Goal: Task Accomplishment & Management: Use online tool/utility

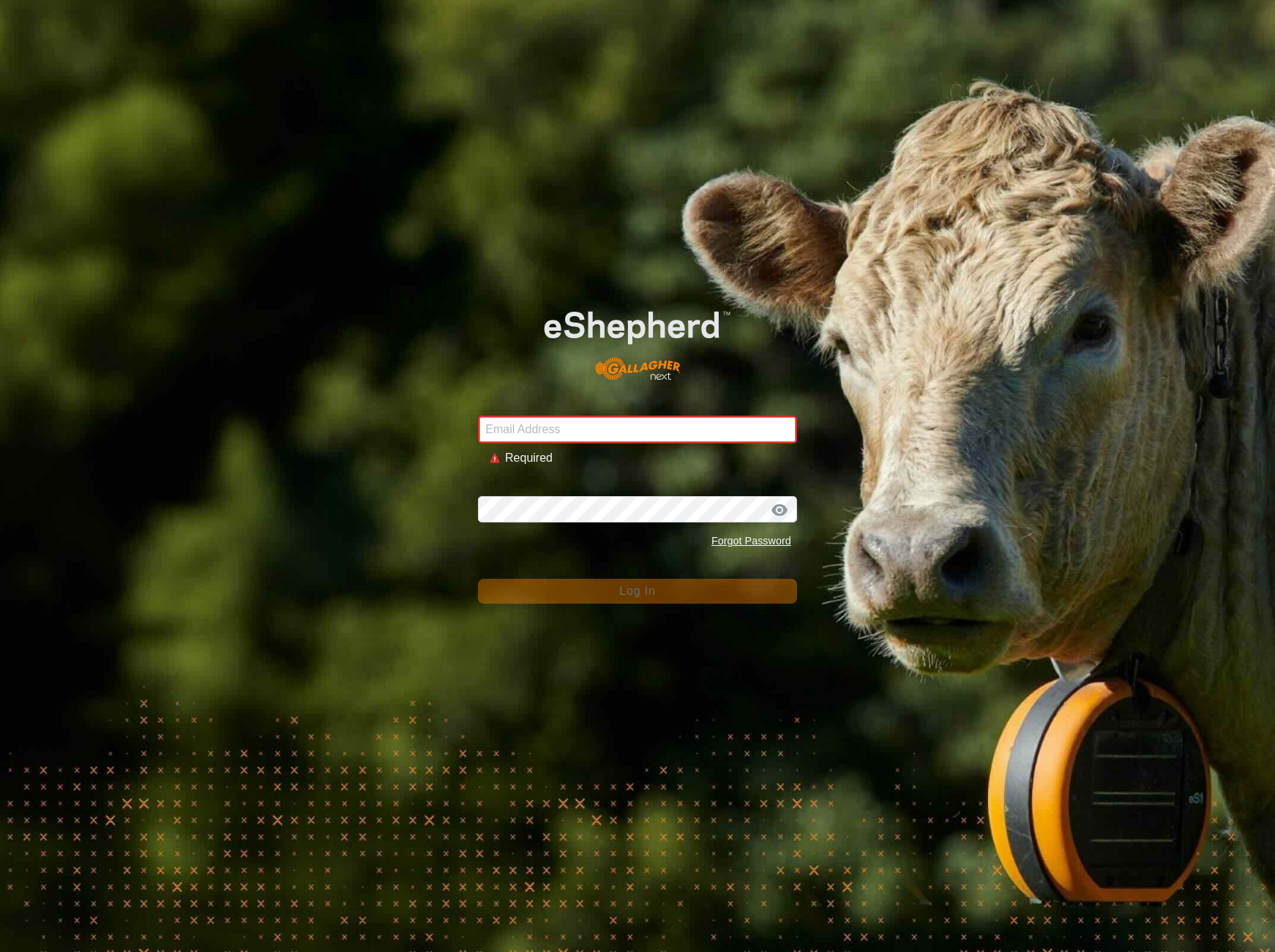
type input "[EMAIL_ADDRESS][DOMAIN_NAME]"
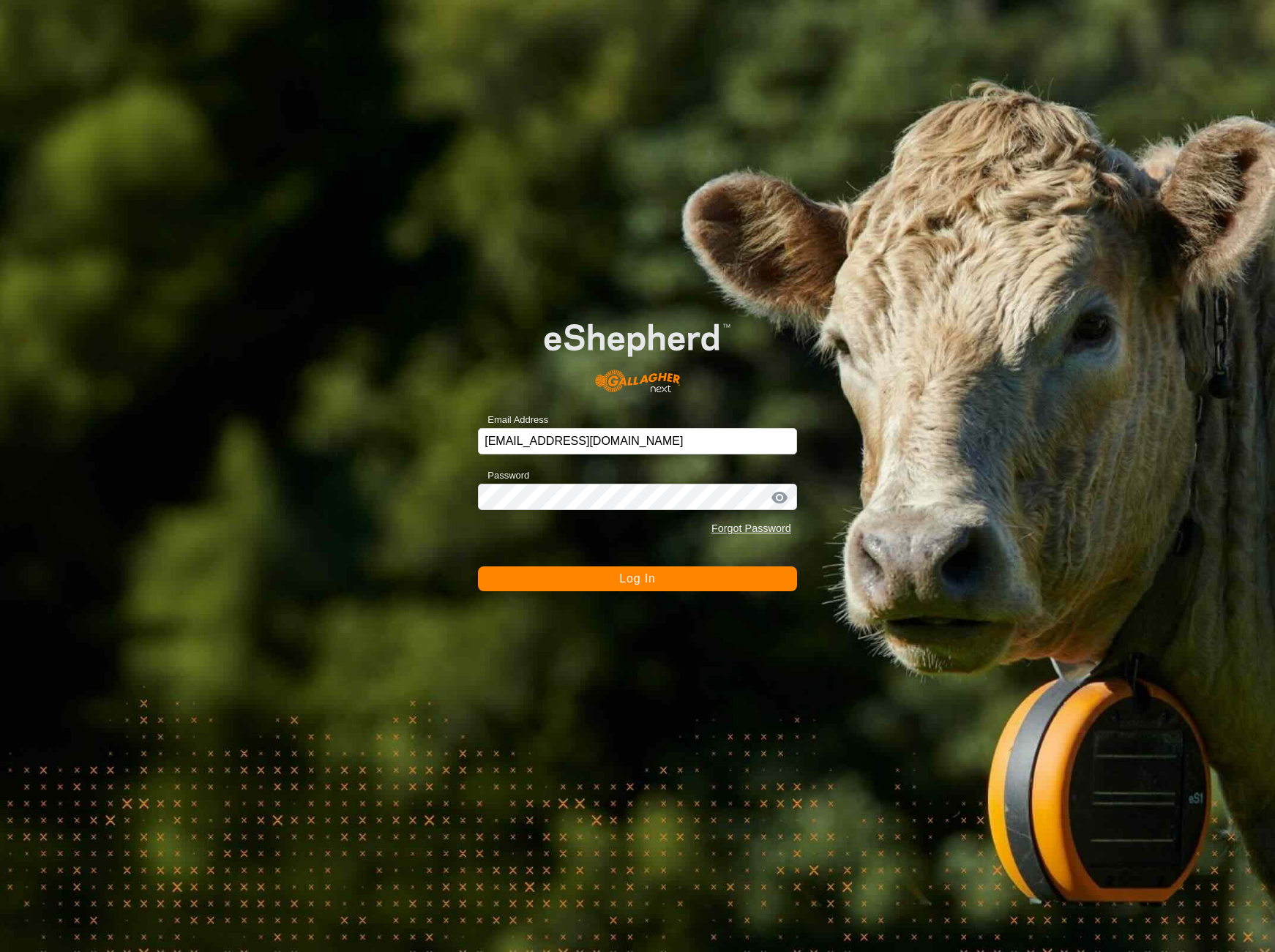
click at [674, 585] on button "Log In" at bounding box center [637, 579] width 319 height 25
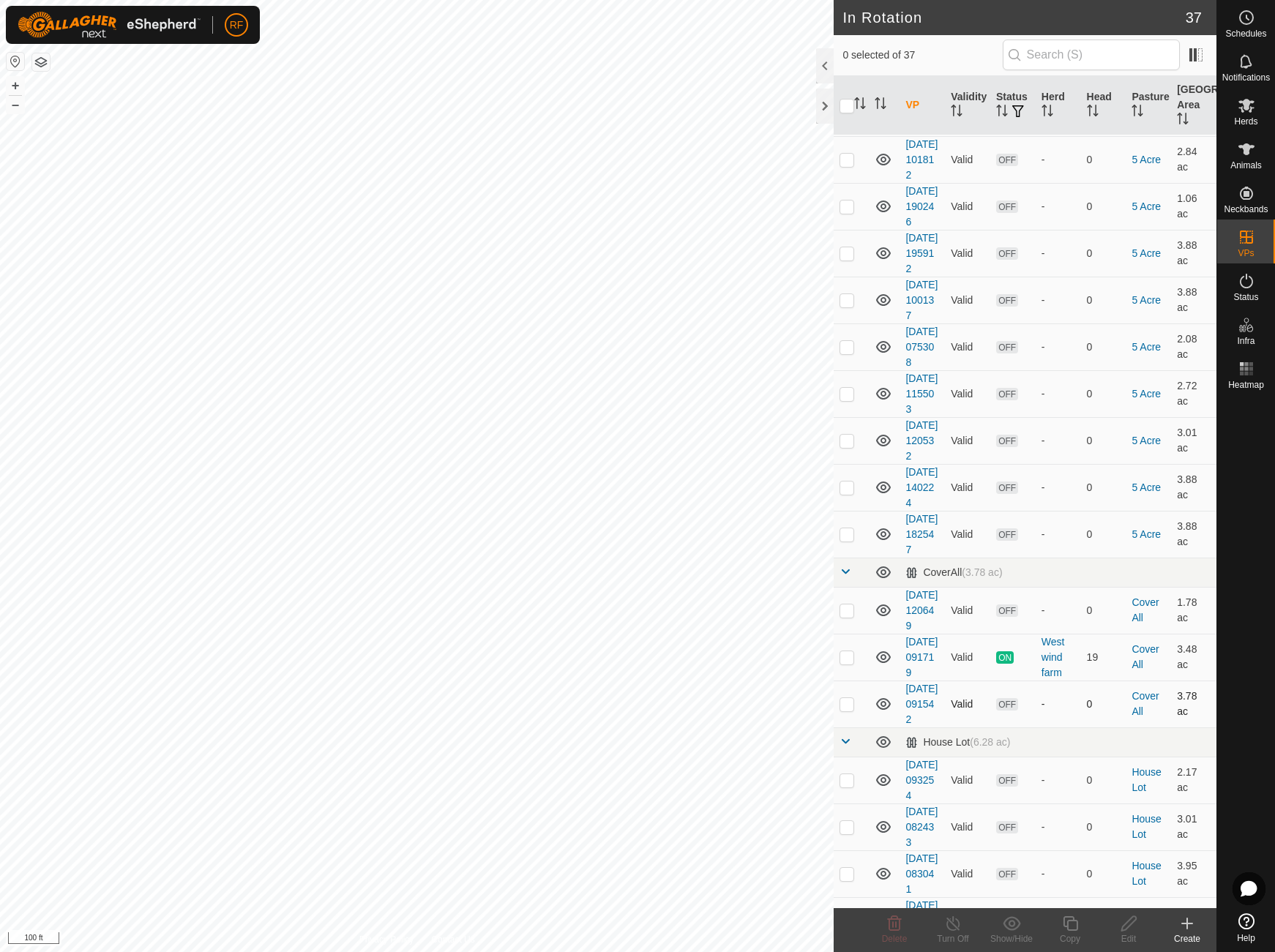
scroll to position [226, 0]
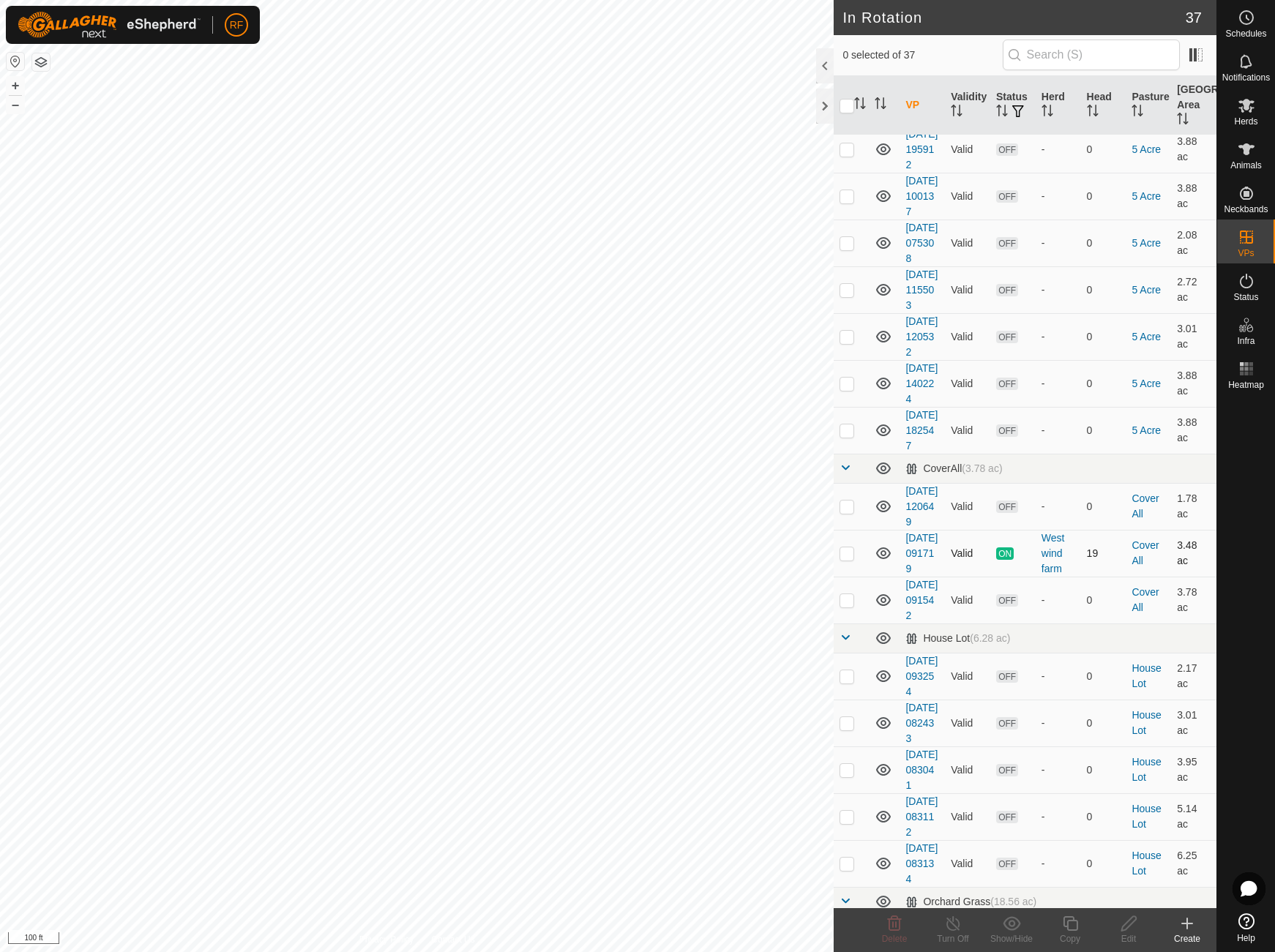
click at [855, 577] on td at bounding box center [850, 553] width 35 height 47
checkbox input "true"
click at [1072, 924] on icon at bounding box center [1070, 923] width 18 height 18
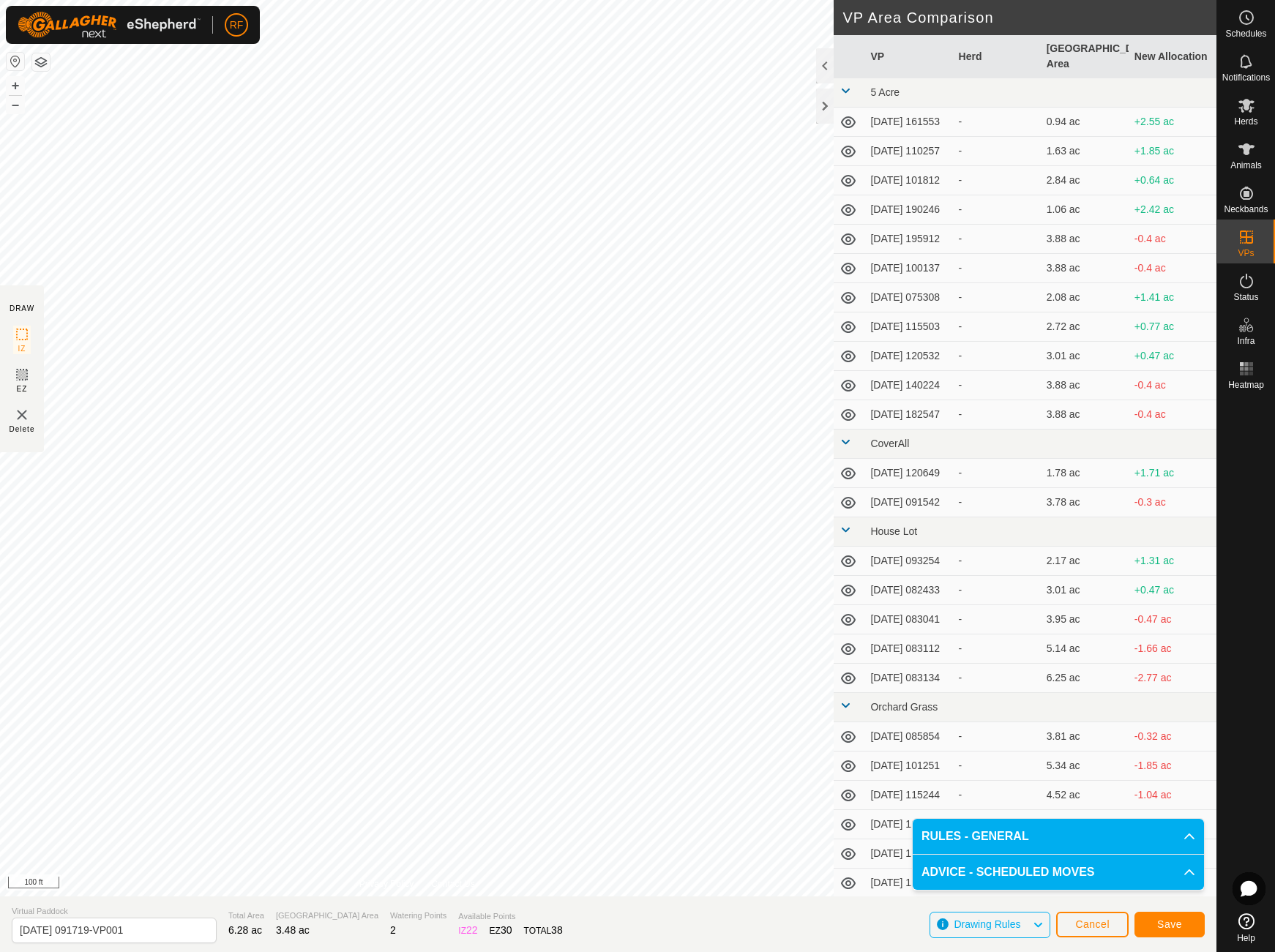
click at [1175, 926] on span "Save" at bounding box center [1169, 925] width 25 height 12
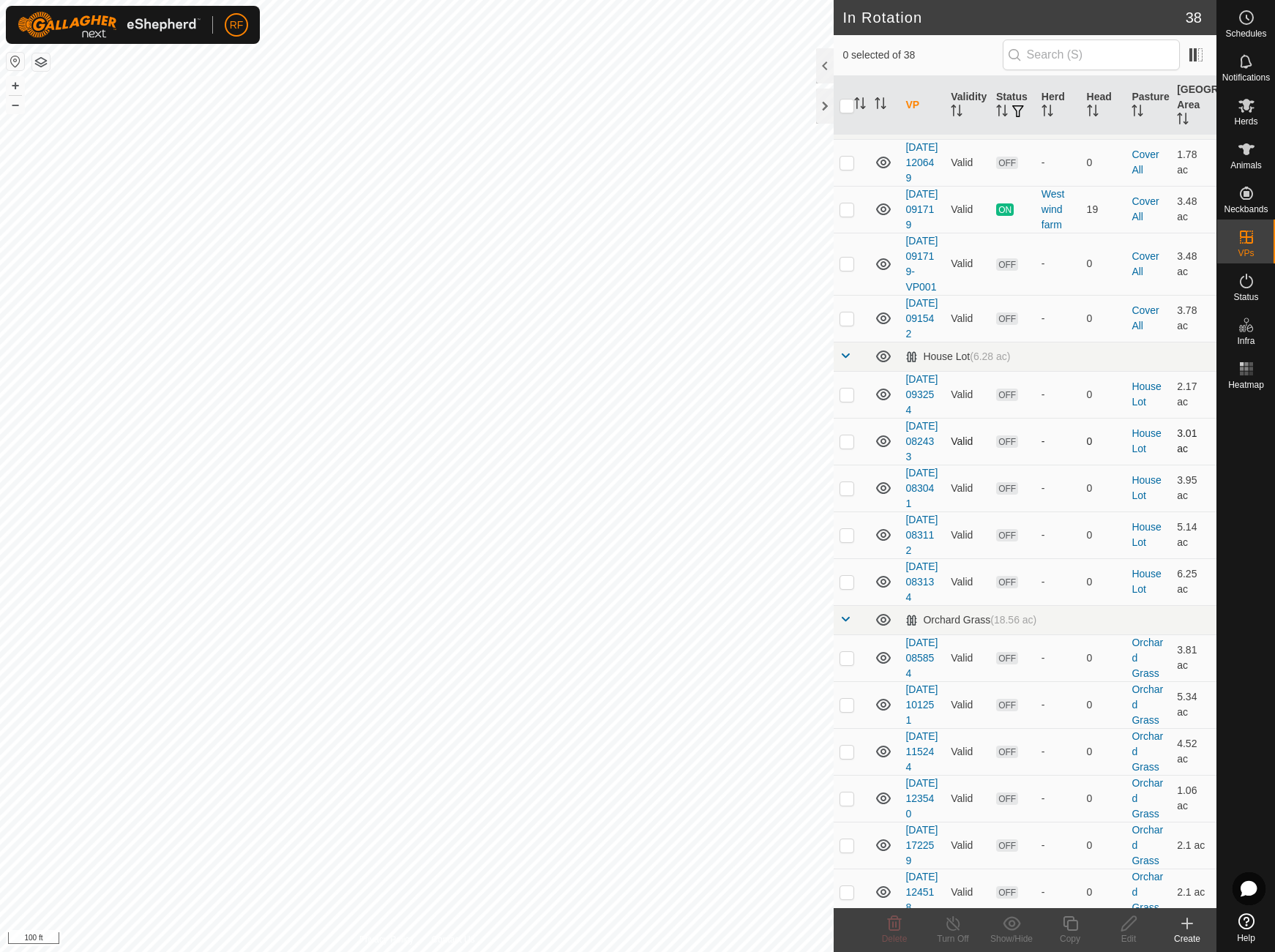
scroll to position [562, 0]
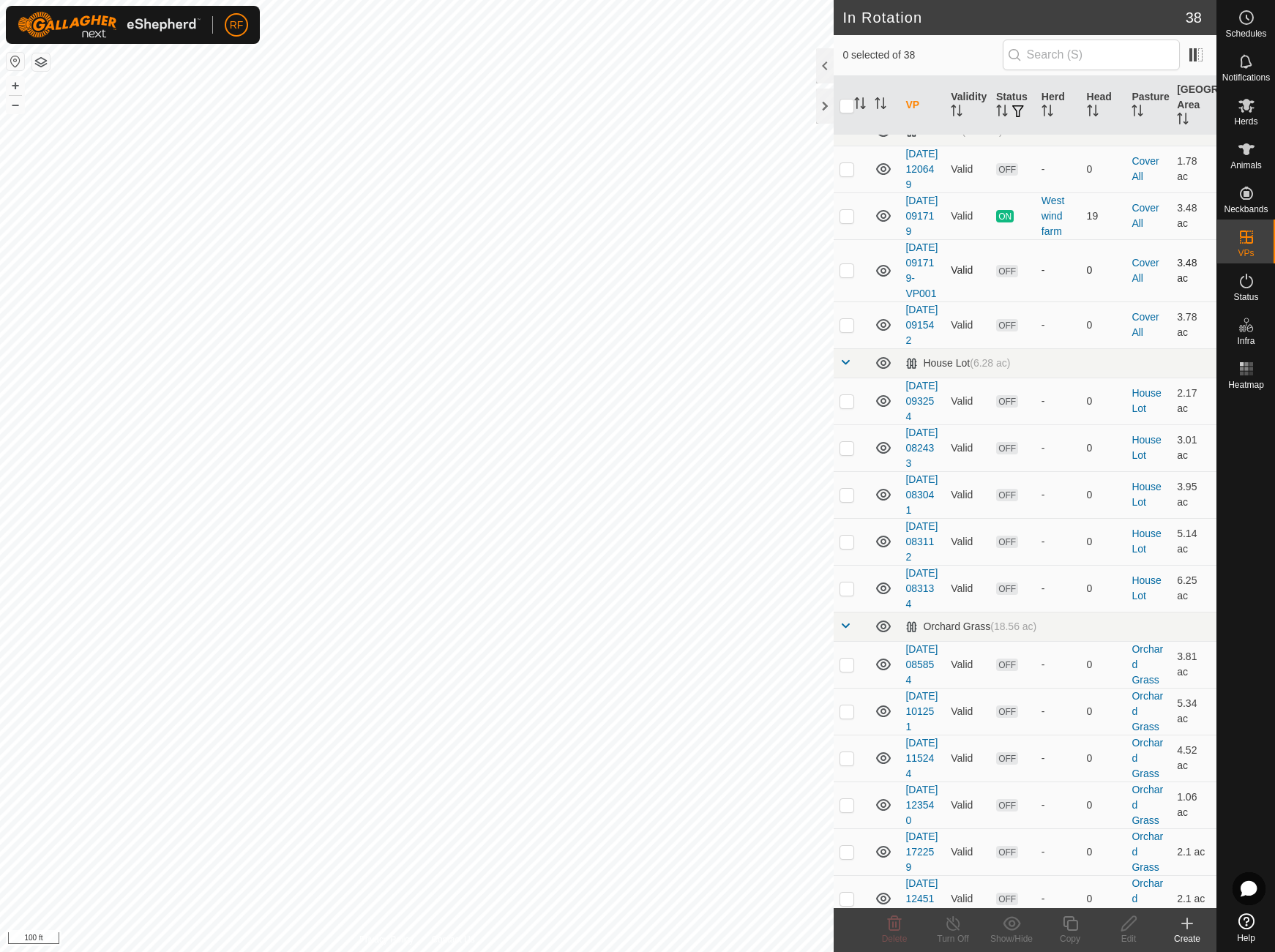
click at [849, 276] on p-checkbox at bounding box center [846, 270] width 15 height 12
checkbox input "true"
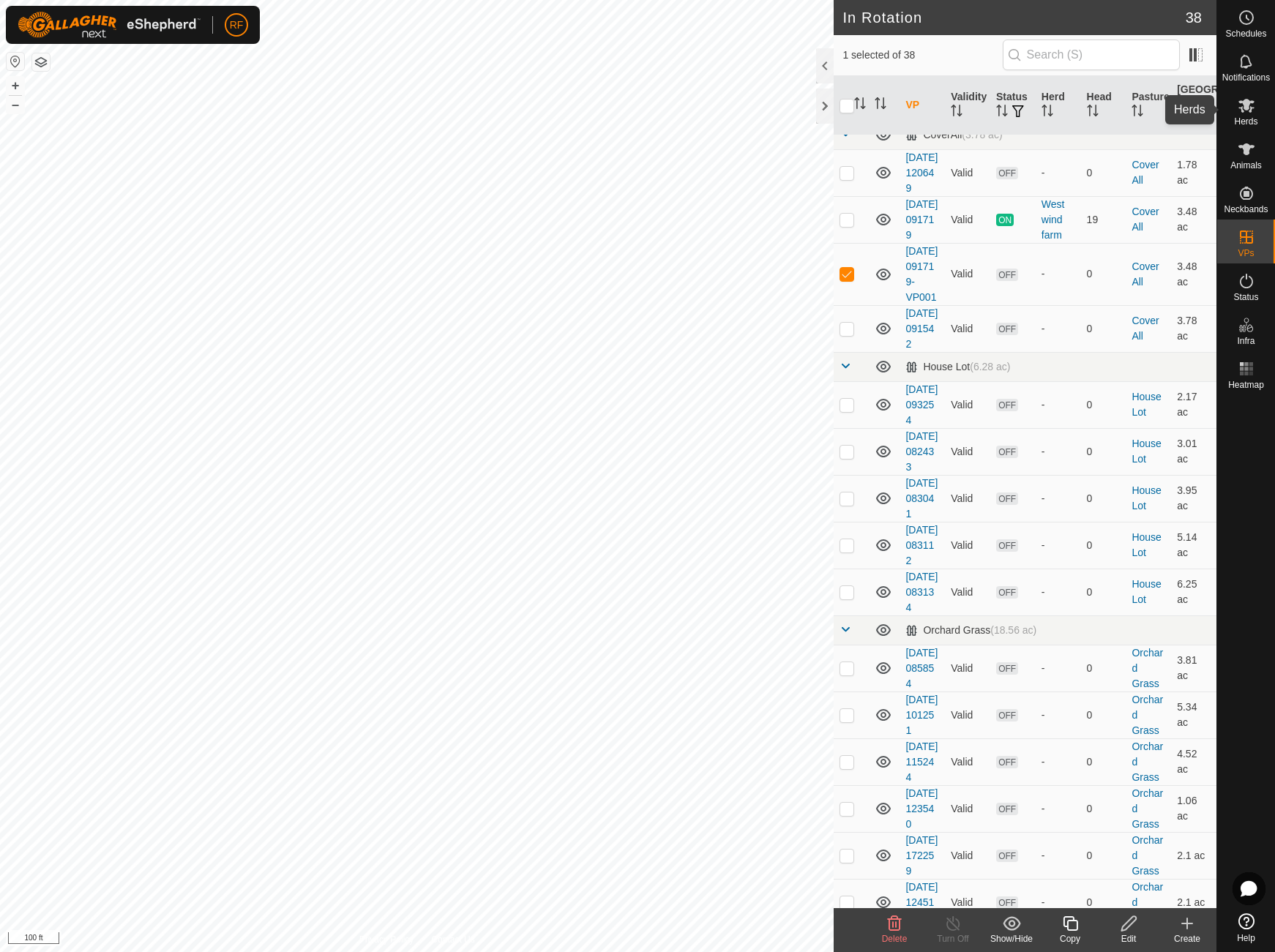
click at [1245, 108] on icon at bounding box center [1246, 106] width 16 height 14
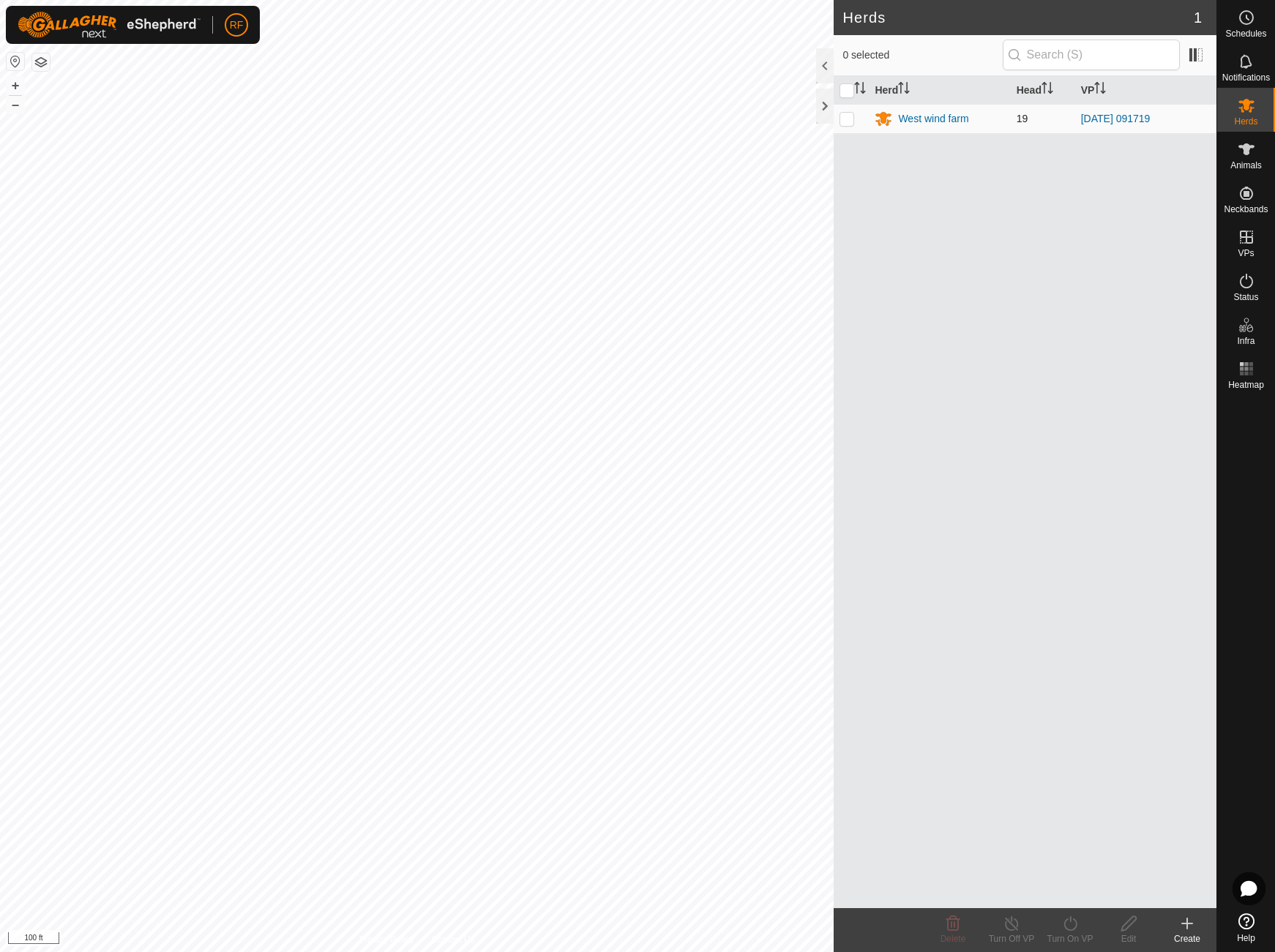
click at [853, 120] on p-checkbox at bounding box center [846, 119] width 15 height 12
checkbox input "true"
click at [1066, 923] on icon at bounding box center [1070, 923] width 18 height 18
click at [1058, 889] on link "Now" at bounding box center [1113, 891] width 145 height 29
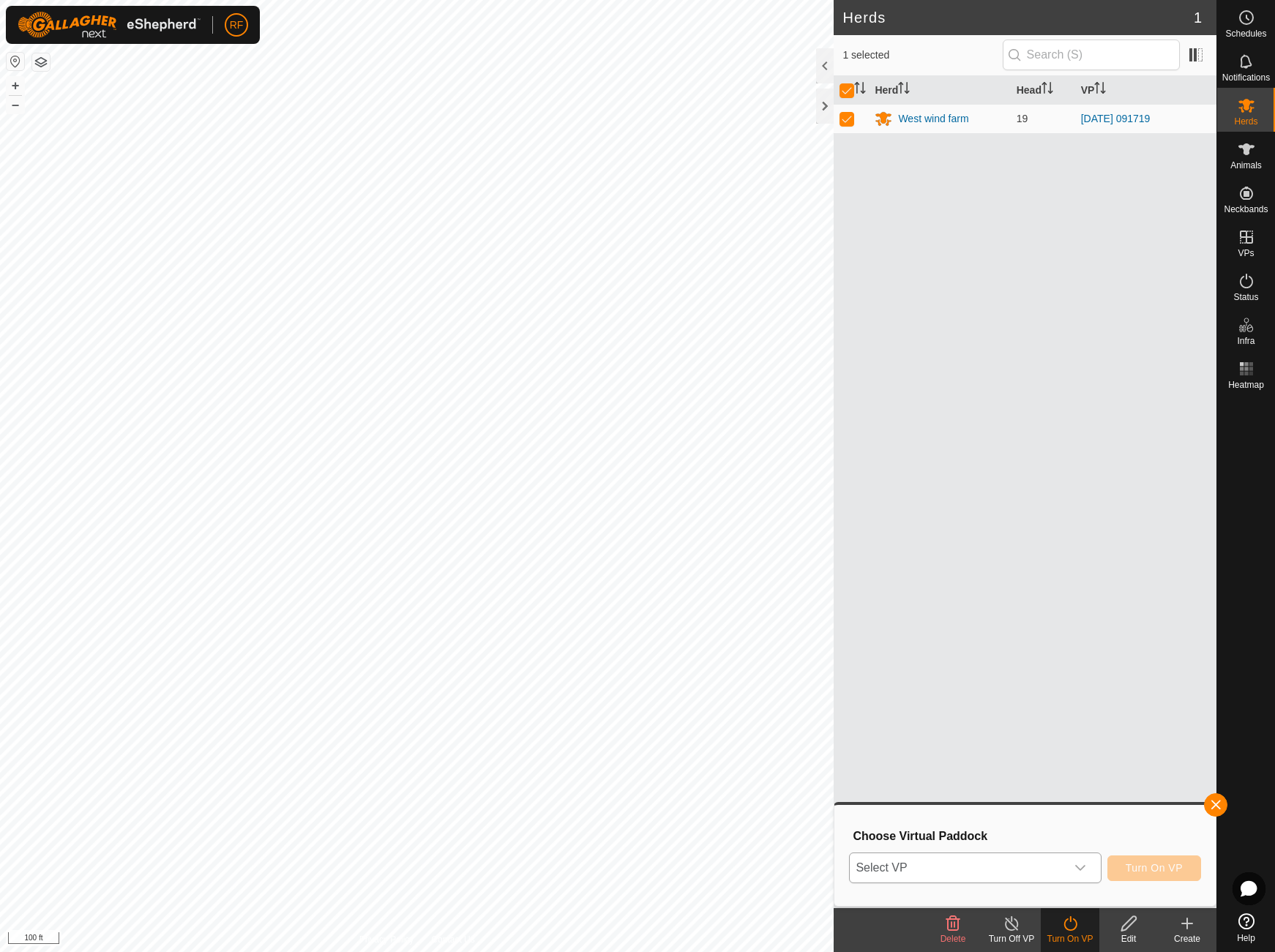
click at [1073, 865] on div "dropdown trigger" at bounding box center [1080, 867] width 29 height 29
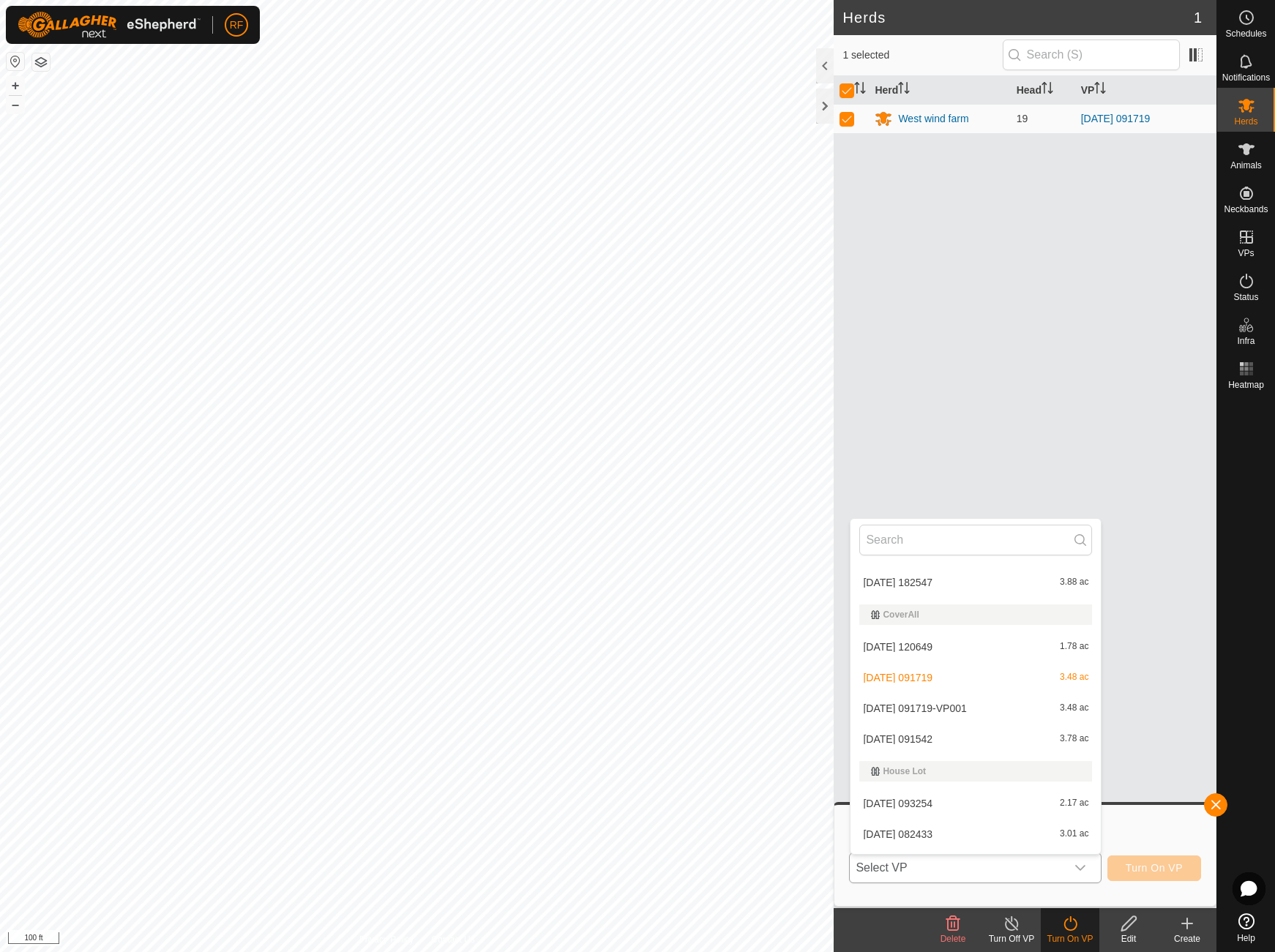
scroll to position [335, 0]
click at [970, 708] on li "[DATE] 091719-VP001 3.48 ac" at bounding box center [975, 708] width 250 height 29
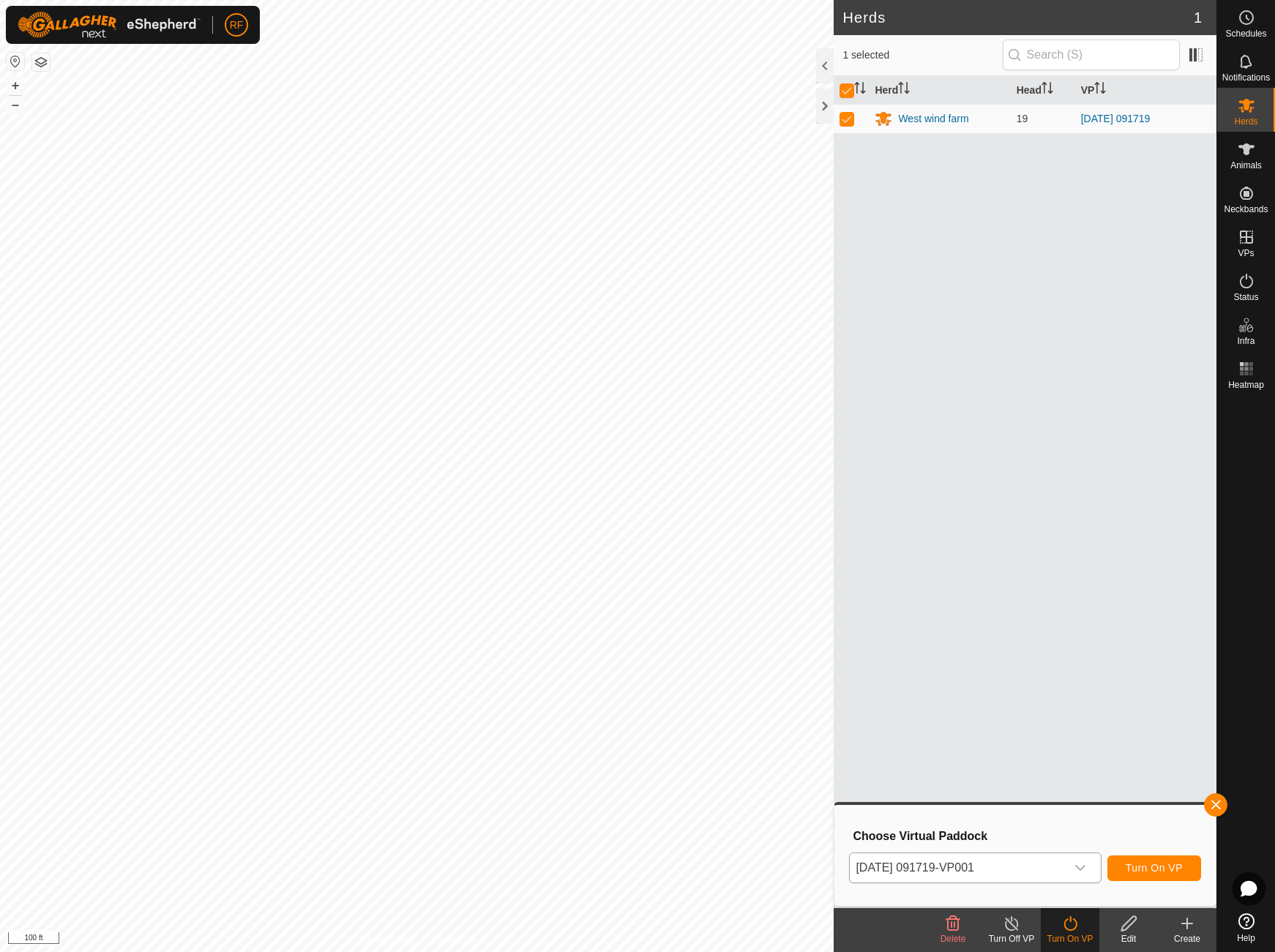
click at [1153, 867] on span "Turn On VP" at bounding box center [1154, 868] width 57 height 12
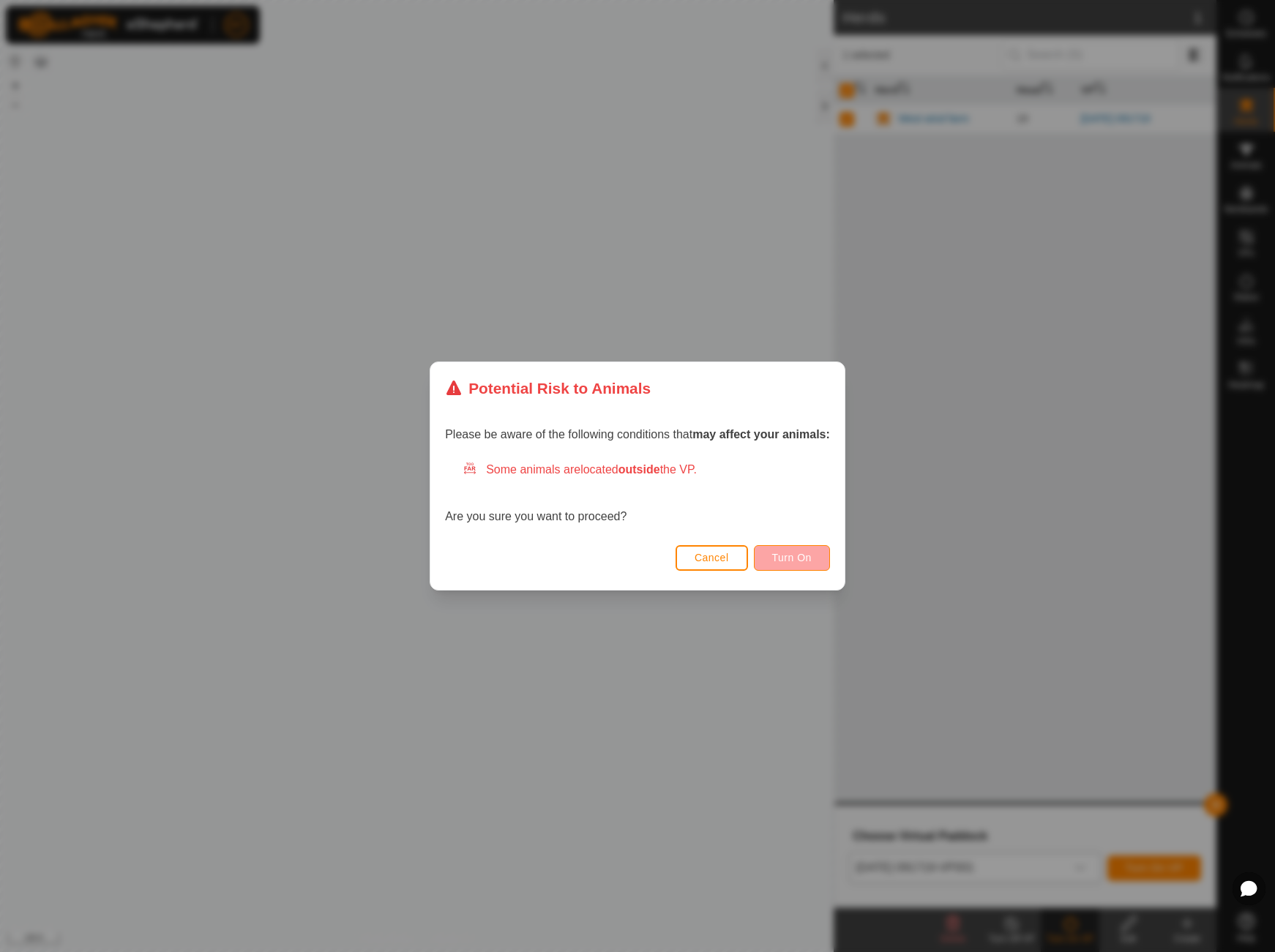
click at [805, 557] on span "Turn On" at bounding box center [791, 558] width 39 height 12
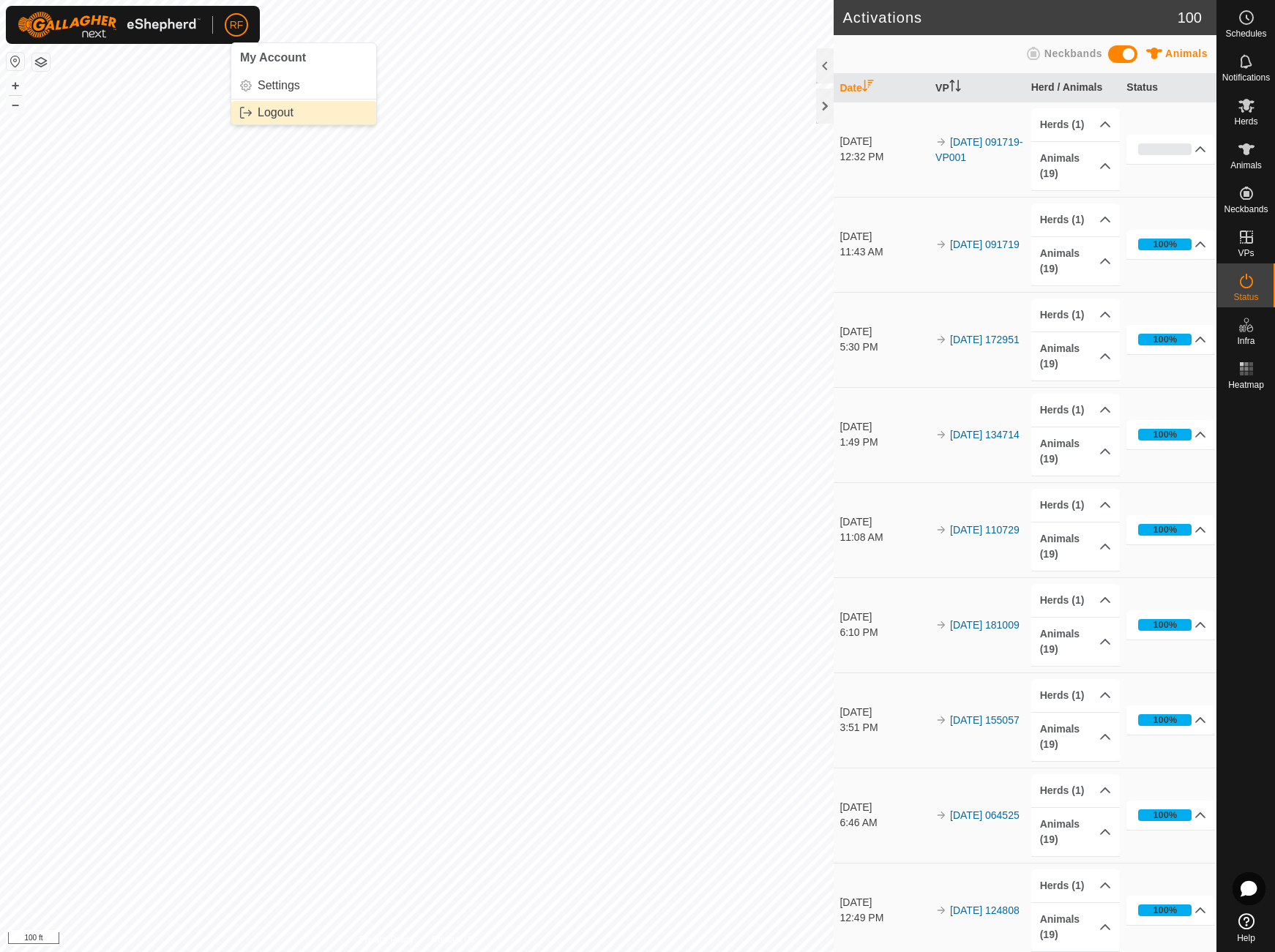
click at [267, 114] on link "Logout" at bounding box center [304, 112] width 145 height 23
